Goal: Register for event/course

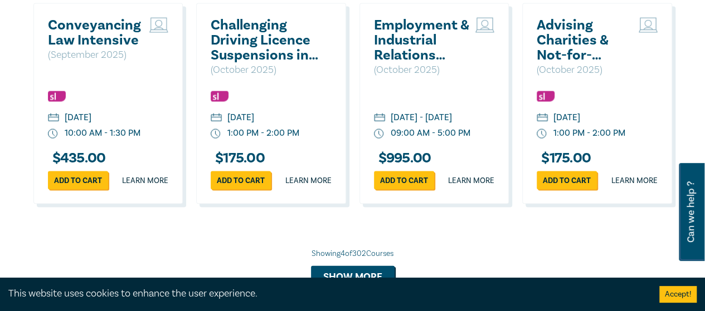
scroll to position [1074, 0]
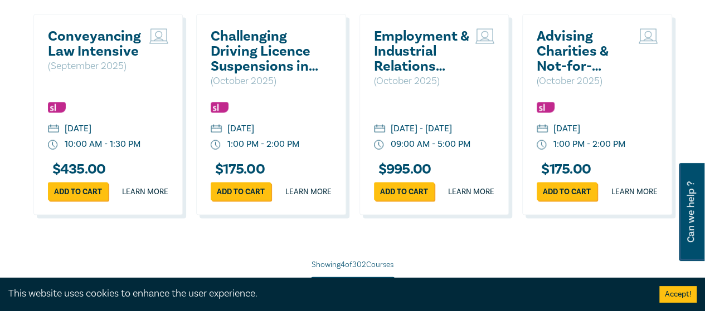
click at [97, 56] on h2 "Conveyancing Law Intensive" at bounding box center [96, 44] width 96 height 30
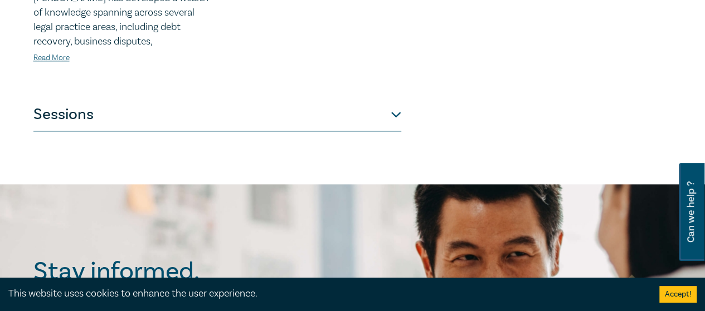
scroll to position [642, 0]
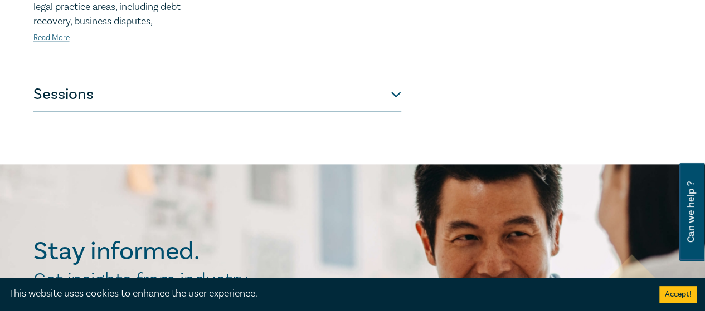
click at [395, 94] on button "Sessions" at bounding box center [217, 94] width 368 height 33
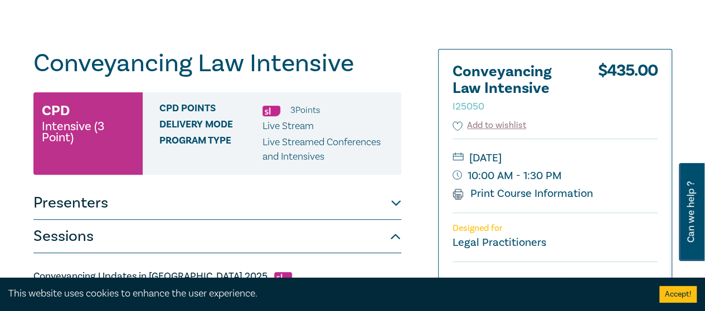
scroll to position [71, 0]
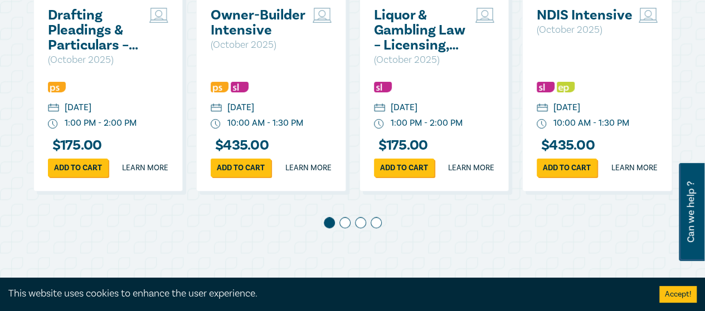
scroll to position [678, 0]
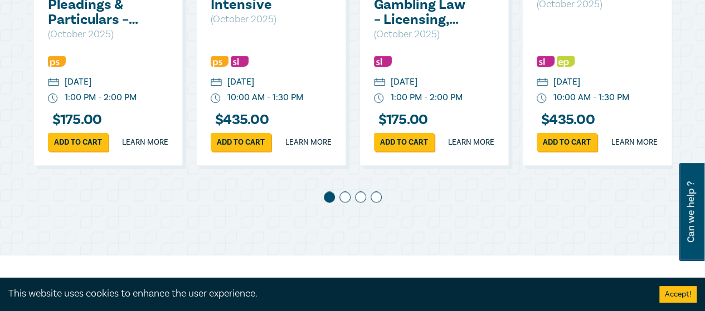
click at [344, 203] on span at bounding box center [344, 197] width 11 height 11
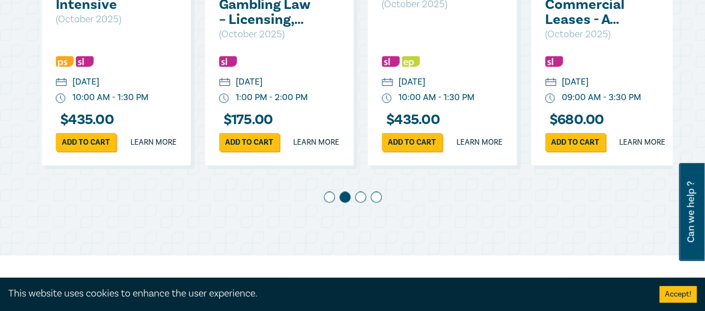
scroll to position [0, 163]
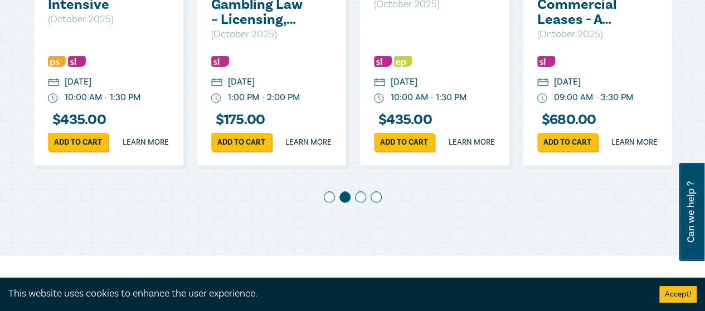
click at [359, 203] on span at bounding box center [360, 197] width 11 height 11
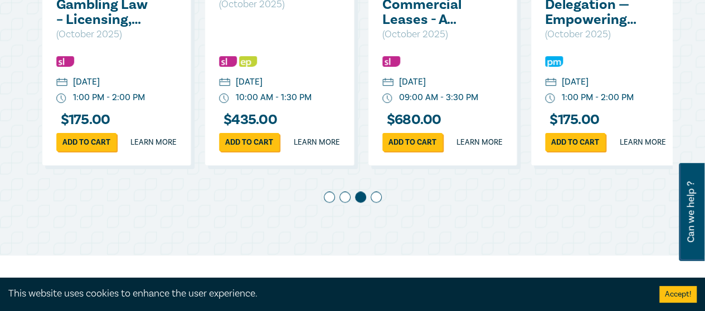
scroll to position [0, 326]
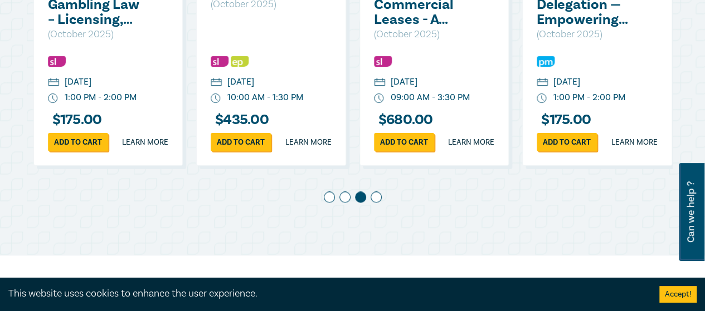
click at [376, 203] on span at bounding box center [375, 197] width 11 height 11
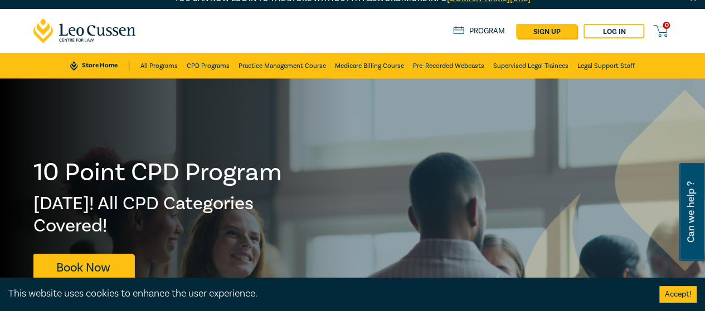
scroll to position [10, 0]
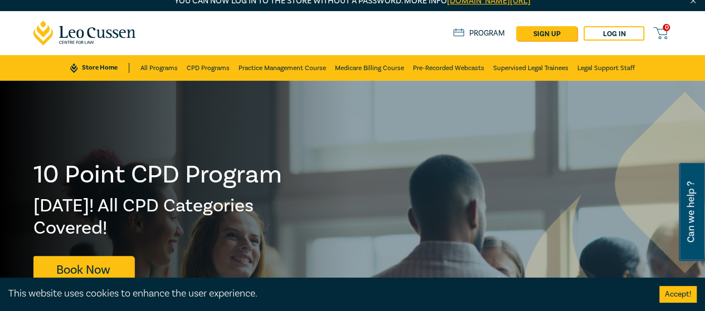
click at [185, 204] on h2 "[DATE]! All CPD Categories Covered!" at bounding box center [158, 217] width 250 height 45
click at [100, 268] on link "Book Now" at bounding box center [83, 269] width 100 height 27
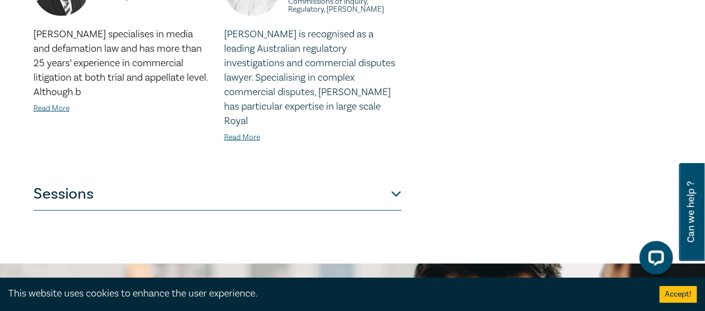
scroll to position [1145, 0]
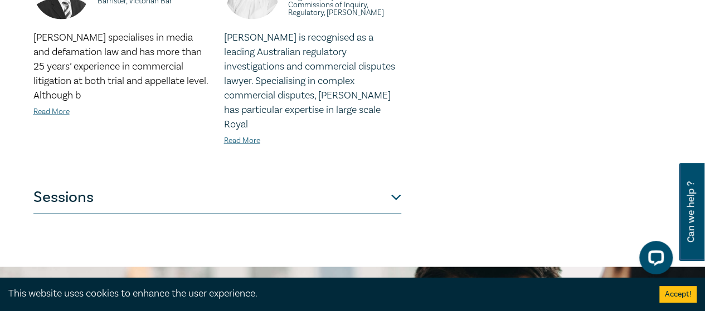
click at [394, 187] on button "Sessions" at bounding box center [217, 197] width 368 height 33
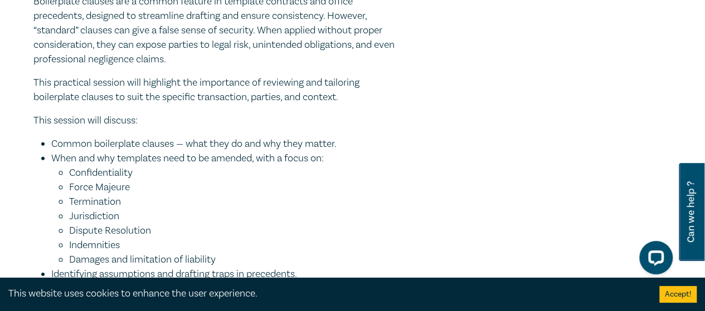
scroll to position [1608, 0]
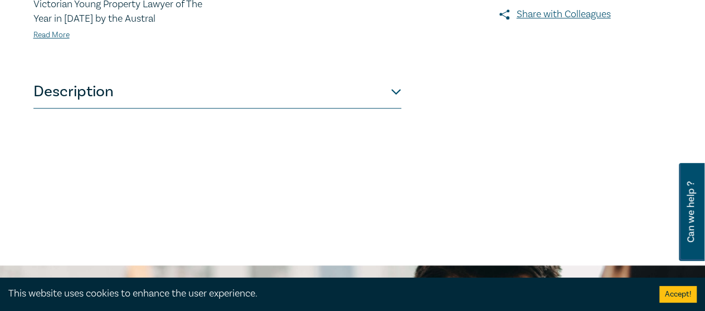
scroll to position [496, 0]
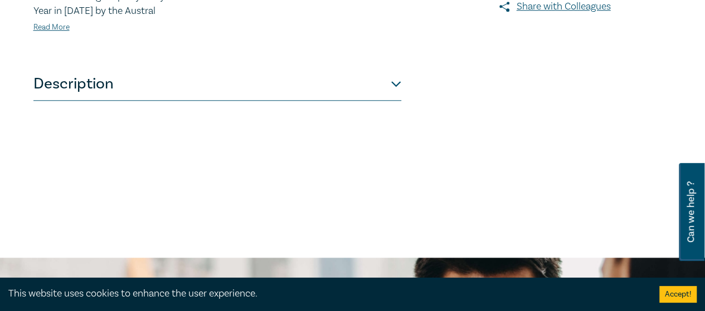
click at [388, 101] on button "Description" at bounding box center [217, 83] width 368 height 33
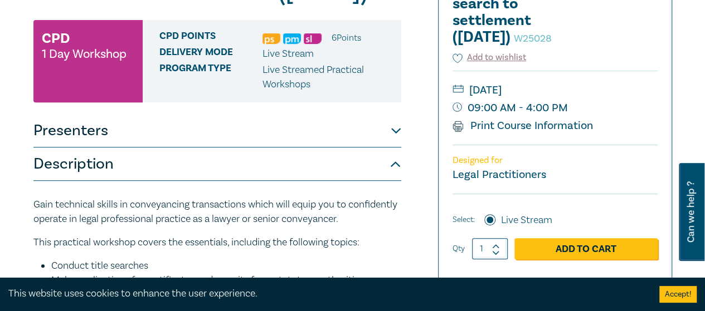
scroll to position [202, 0]
